Goal: Transaction & Acquisition: Book appointment/travel/reservation

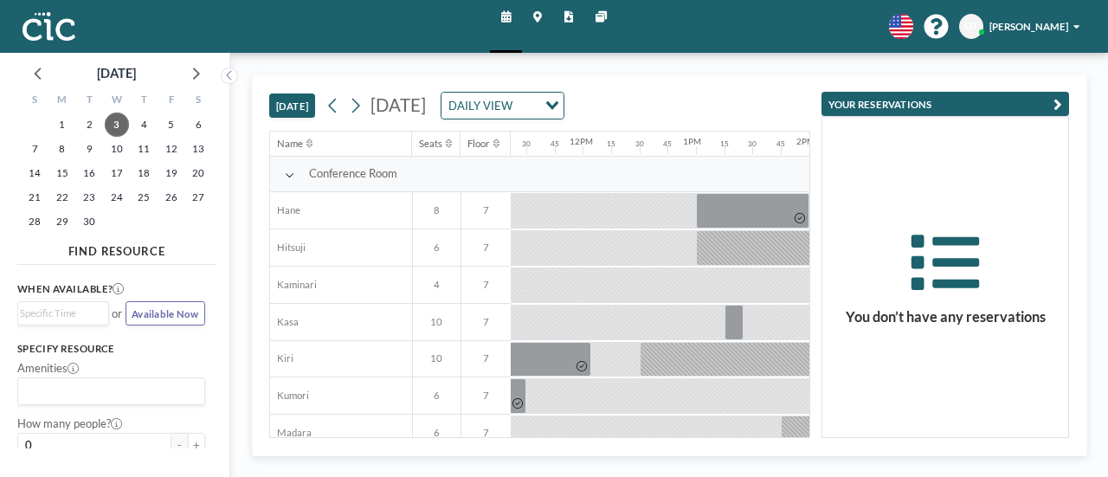
scroll to position [0, 1546]
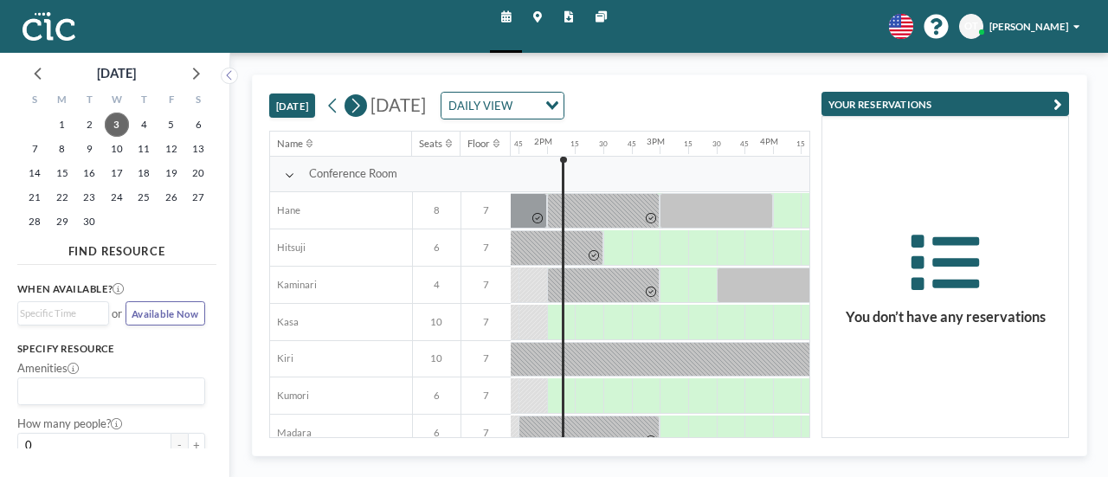
click at [365, 98] on button at bounding box center [355, 105] width 22 height 22
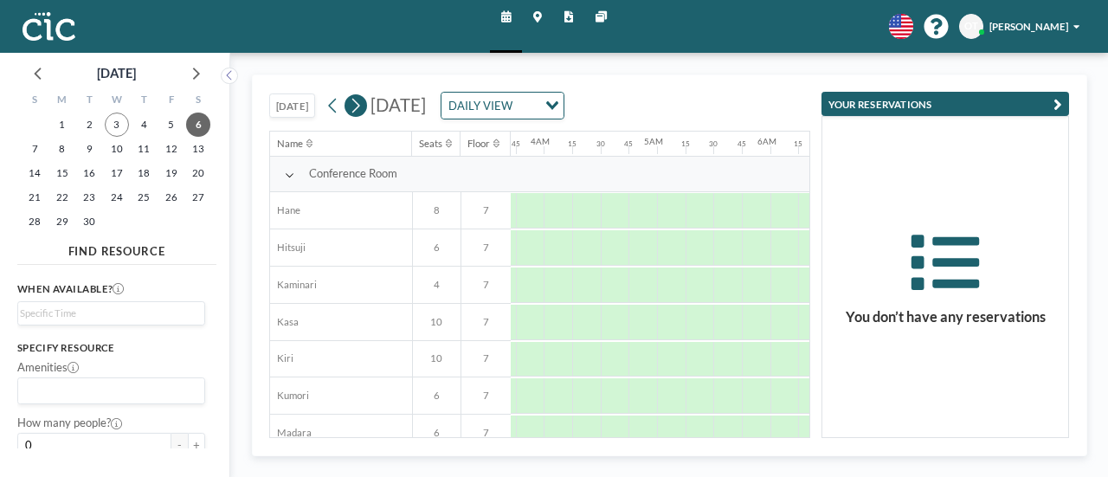
scroll to position [0, 672]
click at [365, 98] on button at bounding box center [355, 105] width 22 height 22
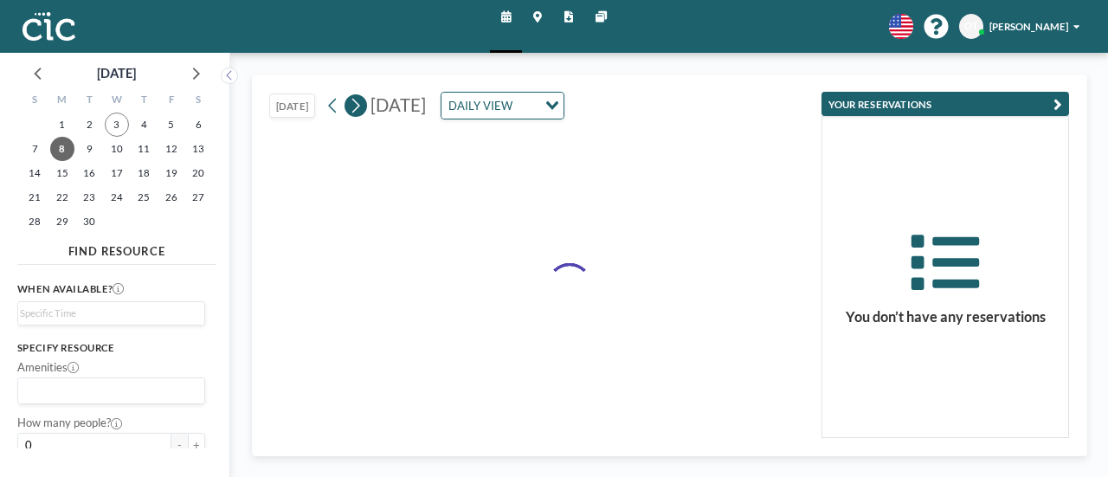
click at [365, 98] on button at bounding box center [355, 105] width 22 height 22
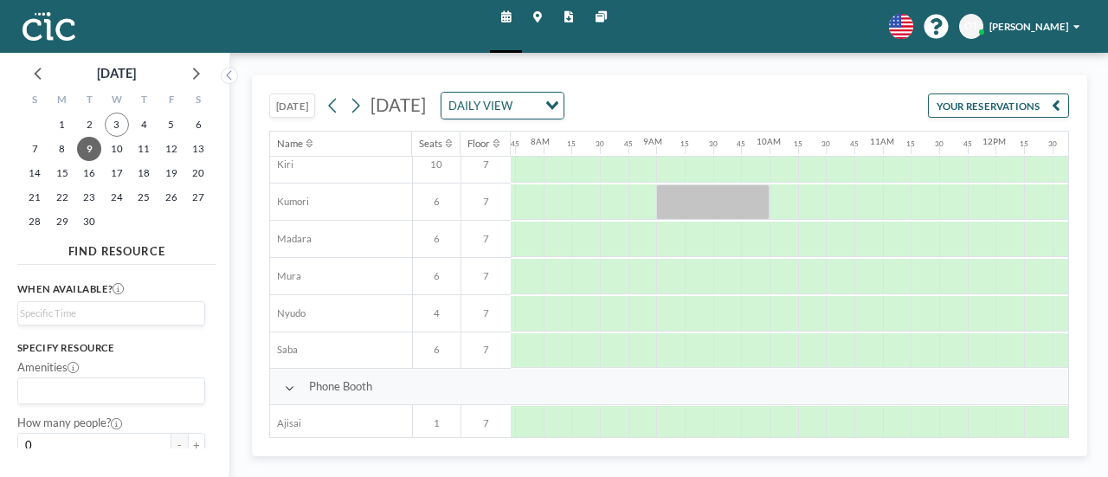
scroll to position [196, 871]
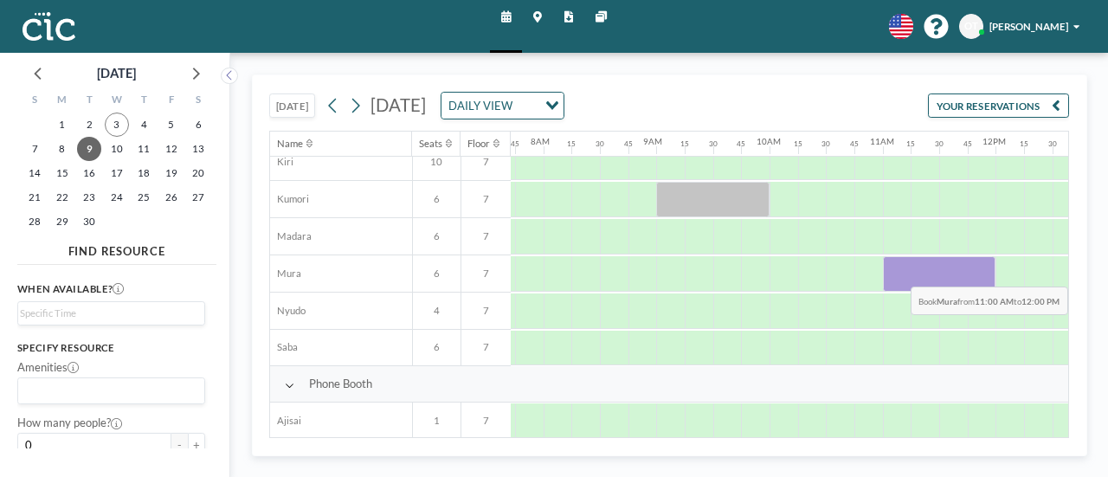
drag, startPoint x: 884, startPoint y: 271, endPoint x: 976, endPoint y: 272, distance: 91.7
click at [976, 272] on div at bounding box center [939, 273] width 113 height 35
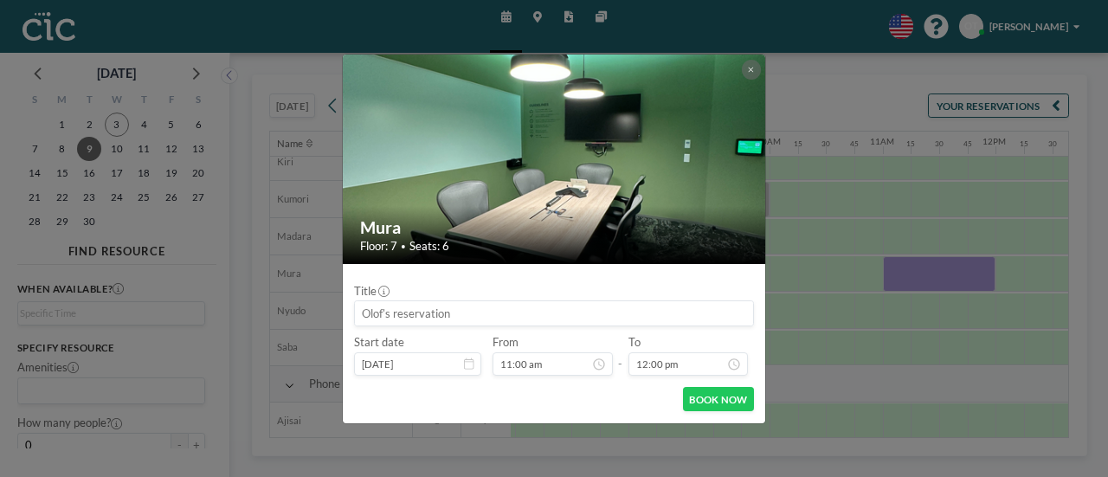
click at [512, 310] on input at bounding box center [554, 313] width 398 height 24
paste input "[PERSON_NAME] 第二回進捗面談"
type input "[PERSON_NAME] 第二回進捗面談"
drag, startPoint x: 401, startPoint y: 317, endPoint x: 331, endPoint y: 323, distance: 69.5
click at [331, 323] on div "Mura Floor: 7 • Seats: 6 Title [PERSON_NAME] 第二回進捗面談 Start date [DATE] From 11:…" at bounding box center [554, 238] width 1108 height 477
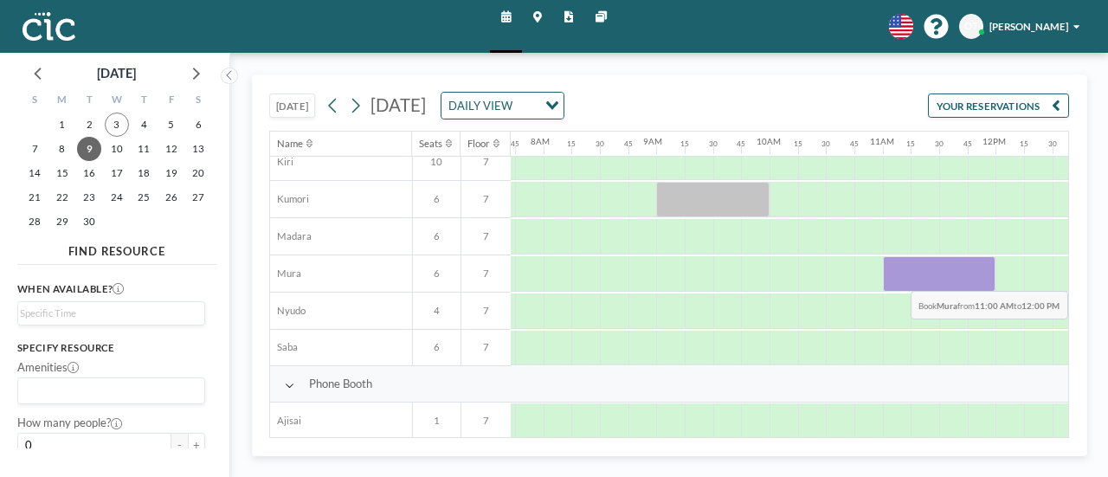
drag, startPoint x: 891, startPoint y: 271, endPoint x: 976, endPoint y: 276, distance: 85.0
click at [976, 276] on div at bounding box center [939, 273] width 113 height 35
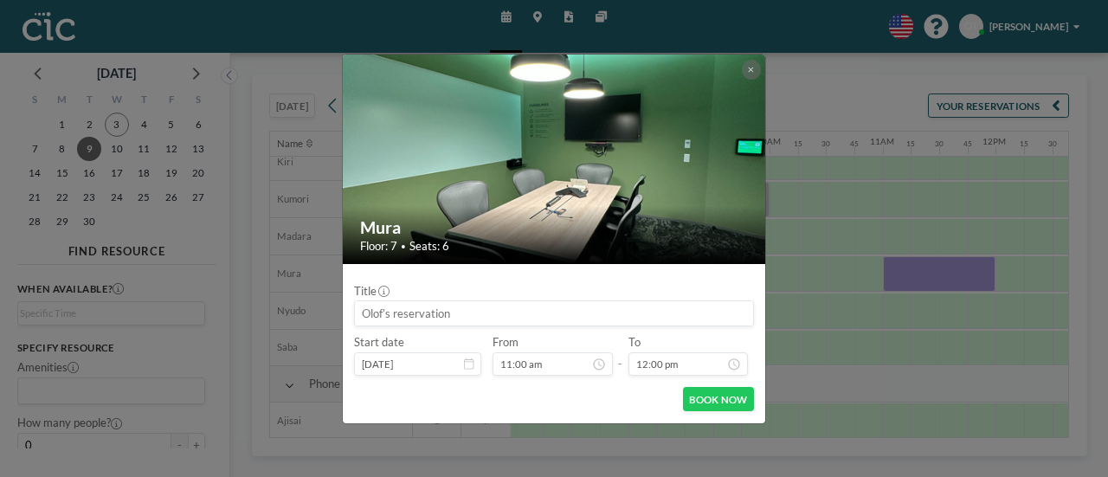
click at [595, 305] on input at bounding box center [554, 313] width 398 height 24
paste input "[PERSON_NAME] 第二回進捗面談"
type input "[PERSON_NAME] 第二回進捗面談"
drag, startPoint x: 400, startPoint y: 315, endPoint x: 333, endPoint y: 311, distance: 66.8
click at [333, 311] on div "Mura Floor: 7 • Seats: 6 Title [PERSON_NAME] 第二回進捗面談 Start date [DATE] From 11:…" at bounding box center [554, 238] width 1108 height 477
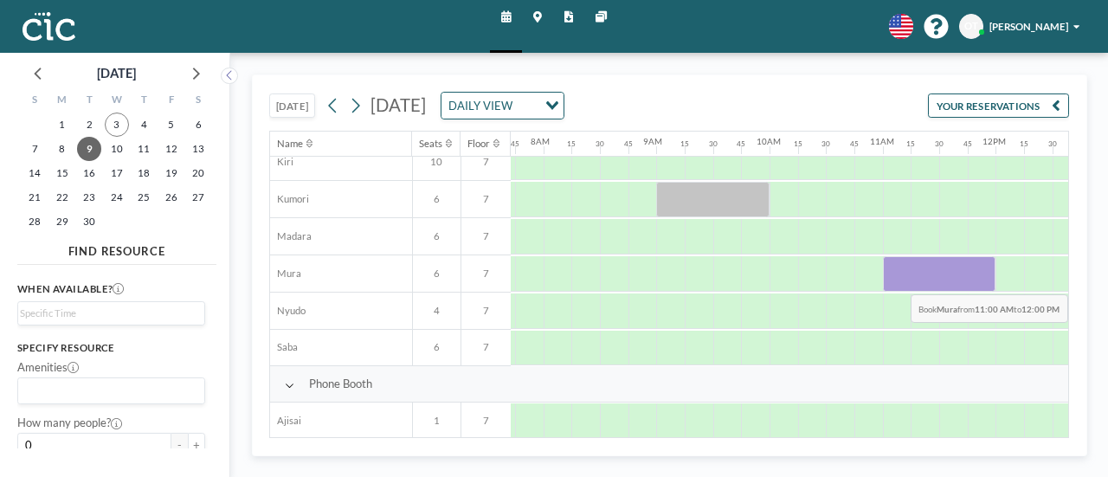
drag, startPoint x: 909, startPoint y: 267, endPoint x: 983, endPoint y: 280, distance: 74.5
click at [983, 280] on div at bounding box center [939, 273] width 113 height 35
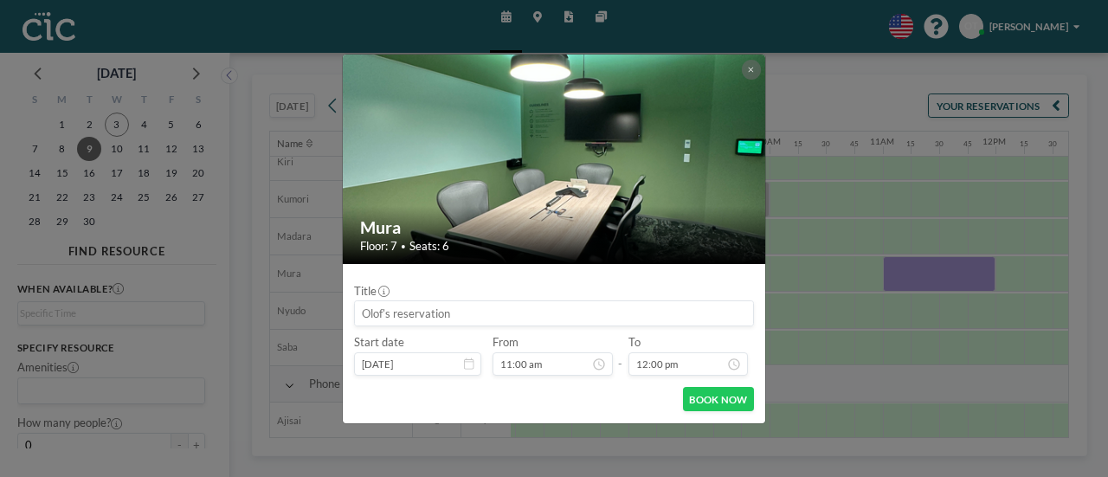
click at [374, 317] on input at bounding box center [554, 313] width 398 height 24
paste input "[PERSON_NAME] 第二回進捗面談"
click at [437, 313] on input "[PERSON_NAME] 第二回進捗面談" at bounding box center [554, 313] width 398 height 24
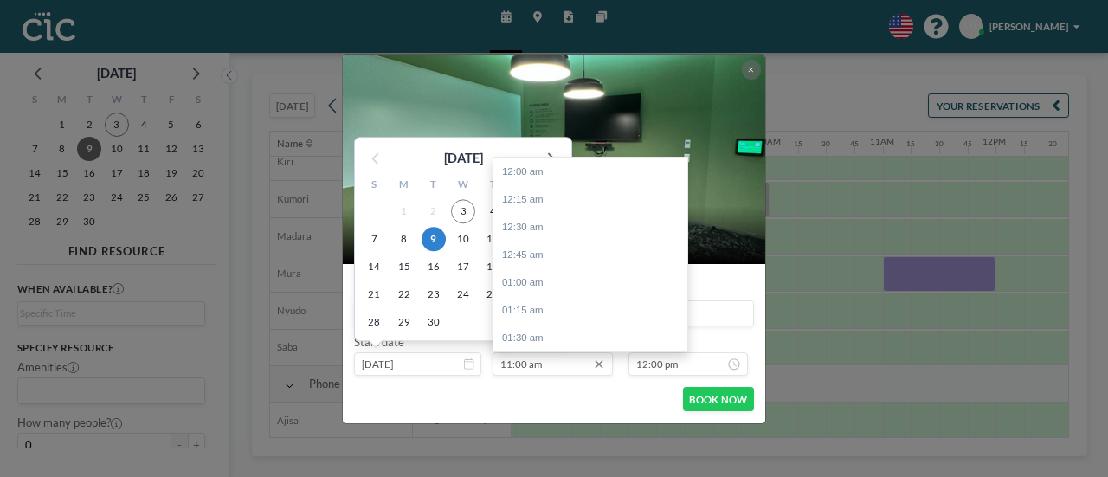
scroll to position [1218, 0]
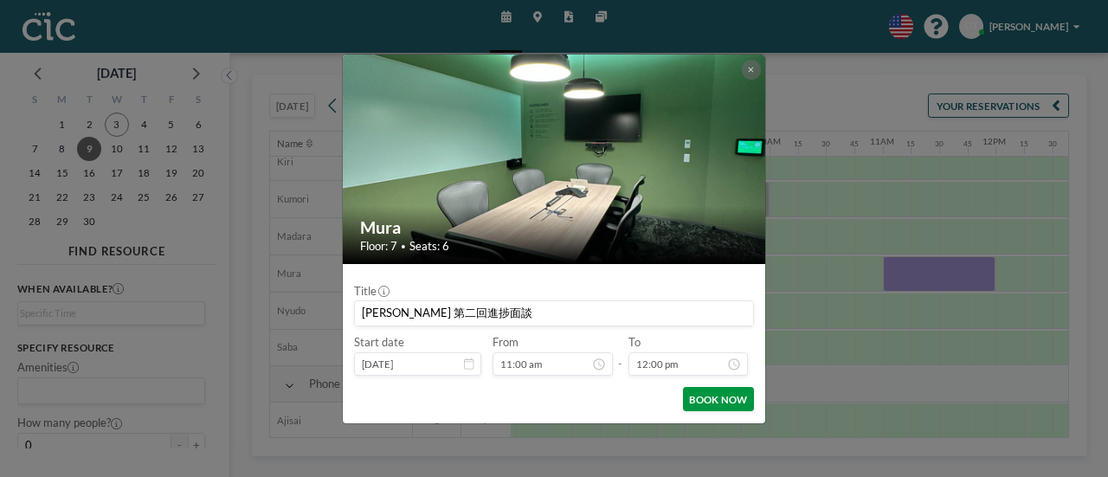
type input "[PERSON_NAME] 第二回進捗面談"
click at [710, 402] on button "BOOK NOW" at bounding box center [718, 399] width 71 height 24
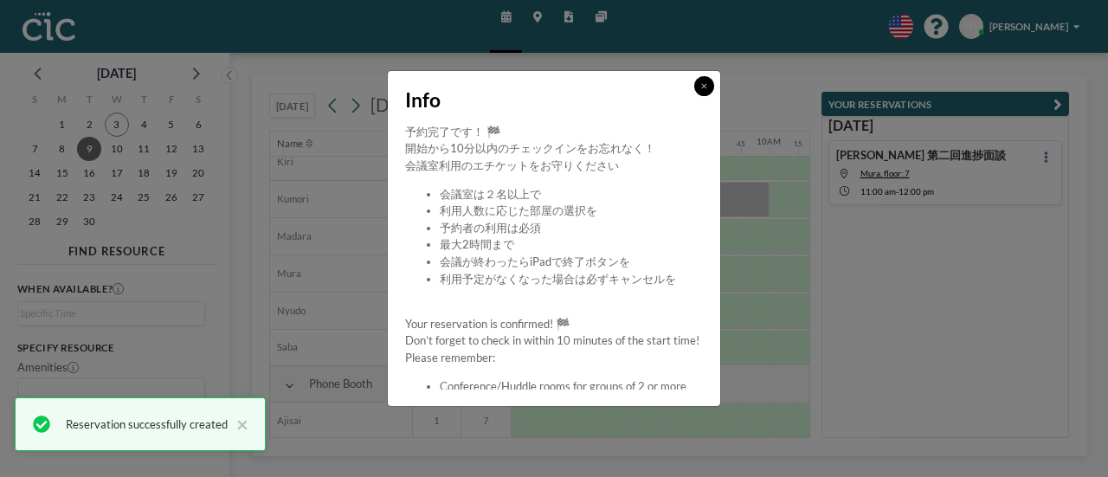
click at [704, 82] on icon at bounding box center [704, 86] width 6 height 9
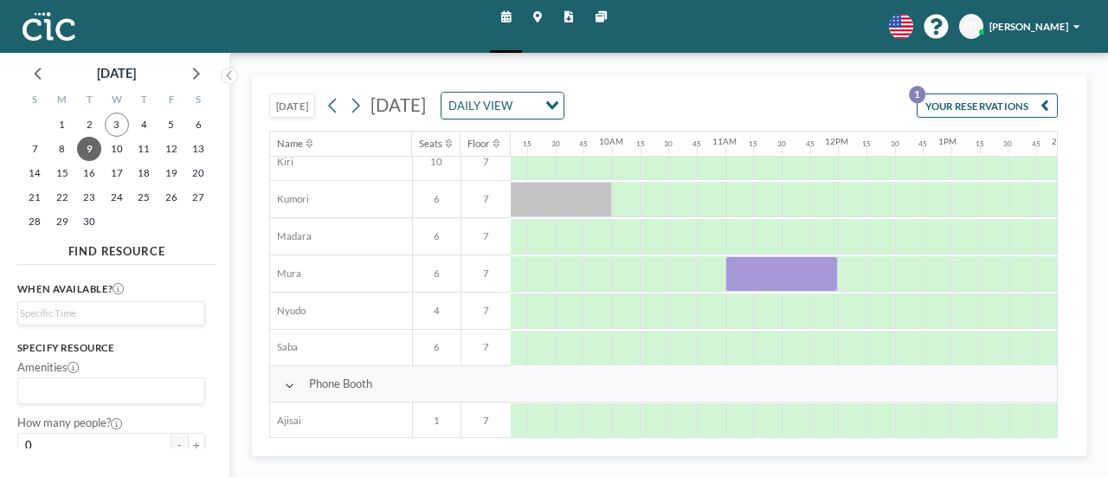
scroll to position [196, 1030]
